Goal: Check status: Check status

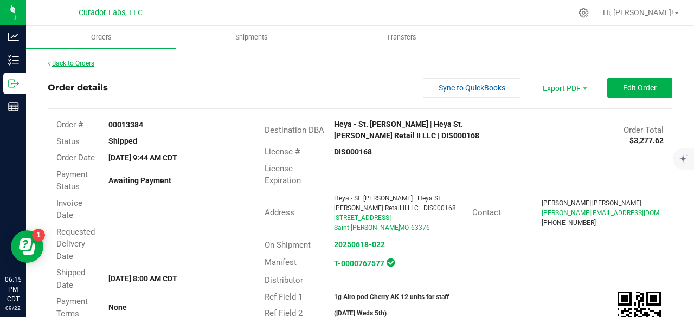
click at [73, 62] on link "Back to Orders" at bounding box center [71, 64] width 47 height 8
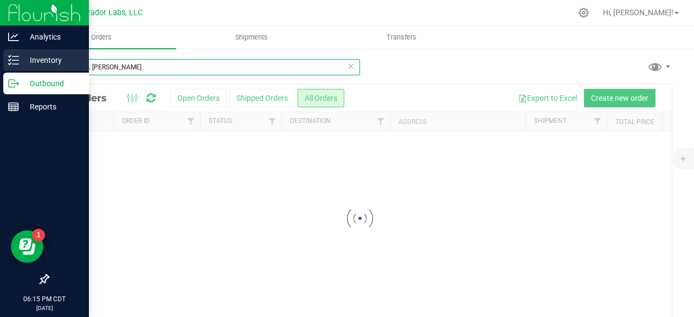
drag, startPoint x: 138, startPoint y: 66, endPoint x: 0, endPoint y: 67, distance: 137.8
click at [0, 67] on div "Analytics Inventory Outbound Reports 06:15 PM CDT [DATE] 09/22 Curador Labs, LL…" at bounding box center [347, 158] width 694 height 317
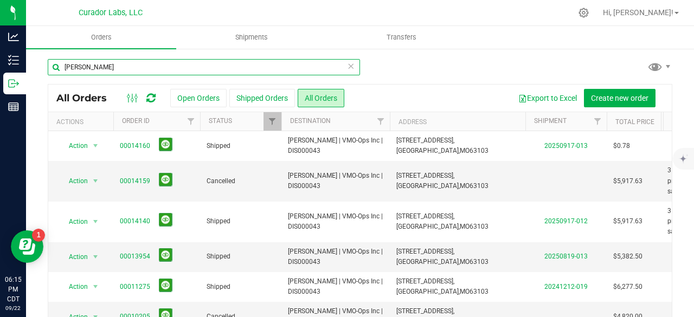
type input "[PERSON_NAME]"
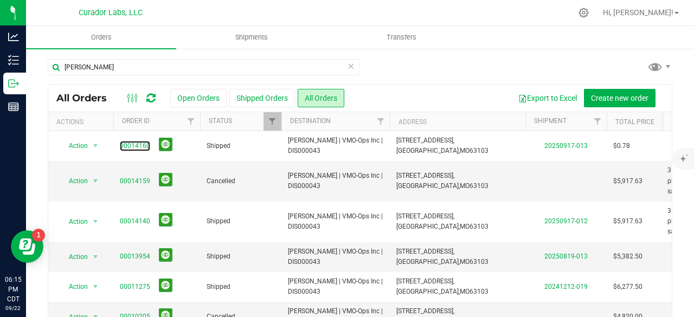
click at [133, 146] on link "00014160" at bounding box center [135, 146] width 30 height 10
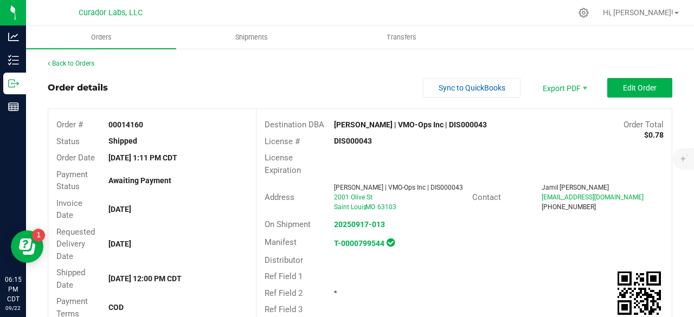
click at [313, 88] on div "Order details Sync to QuickBooks Export PDF Edit Order" at bounding box center [360, 88] width 625 height 20
click at [82, 60] on link "Back to Orders" at bounding box center [71, 64] width 47 height 8
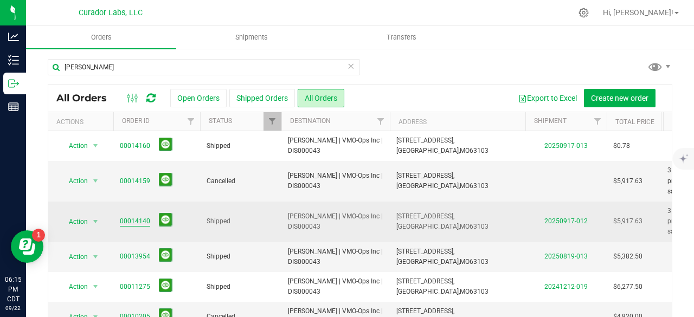
click at [124, 219] on link "00014140" at bounding box center [135, 221] width 30 height 10
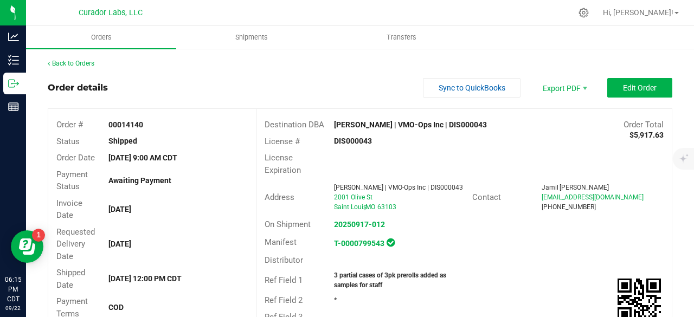
click at [239, 136] on div "Shipped" at bounding box center [178, 141] width 156 height 11
click at [90, 61] on link "Back to Orders" at bounding box center [71, 64] width 47 height 8
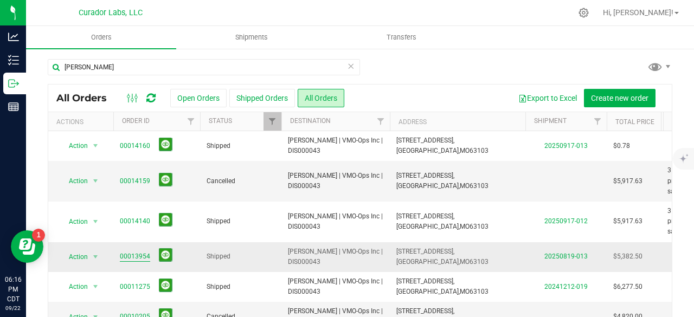
click at [135, 255] on link "00013954" at bounding box center [135, 257] width 30 height 10
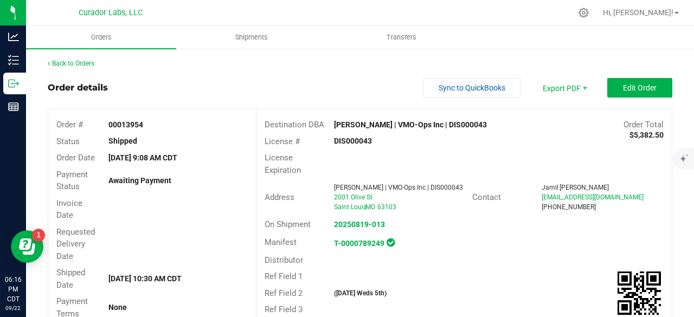
click at [154, 230] on div "Requested Delivery Date" at bounding box center [152, 244] width 208 height 41
click at [89, 60] on link "Back to Orders" at bounding box center [71, 64] width 47 height 8
